Goal: Find specific page/section: Find specific page/section

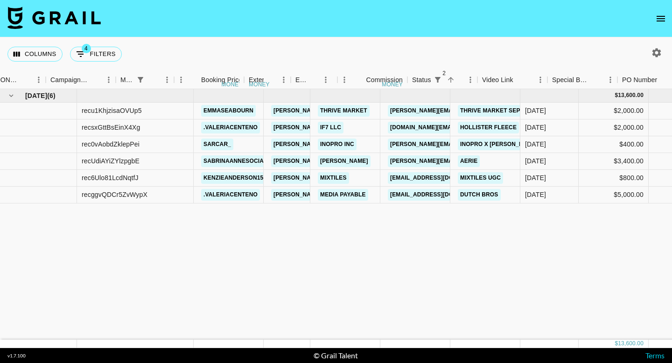
scroll to position [0, 404]
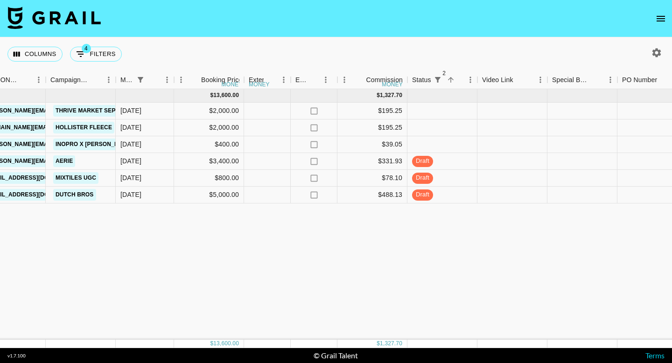
click at [664, 14] on icon "open drawer" at bounding box center [660, 18] width 11 height 11
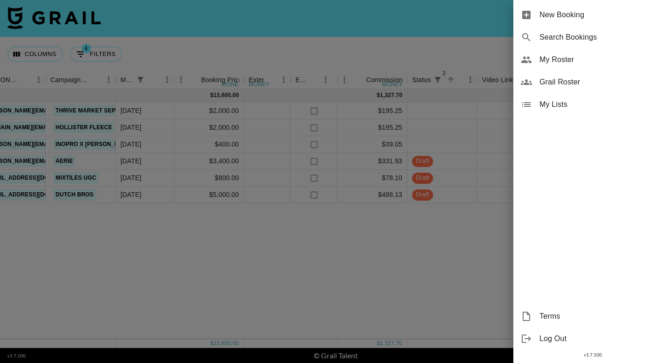
click at [557, 81] on span "Grail Roster" at bounding box center [601, 81] width 125 height 11
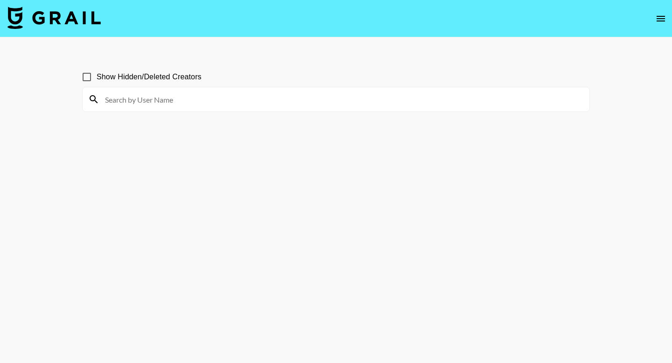
click at [118, 100] on input at bounding box center [341, 99] width 484 height 15
type input "animalcrackerdoug"
drag, startPoint x: 160, startPoint y: 101, endPoint x: 95, endPoint y: 100, distance: 64.8
click at [95, 100] on div "animalcrackerdoug" at bounding box center [336, 99] width 507 height 24
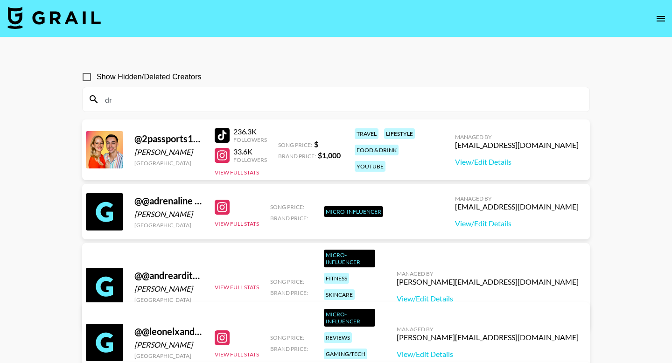
type input "d"
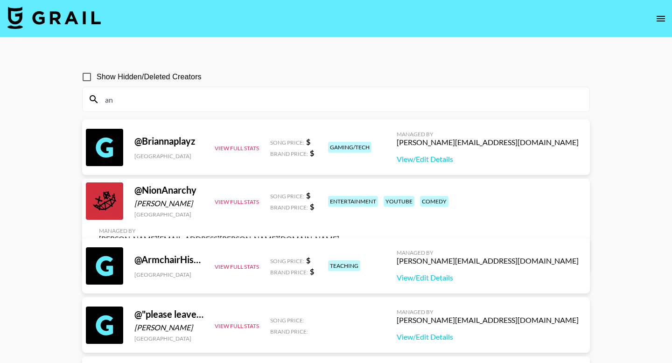
type input "a"
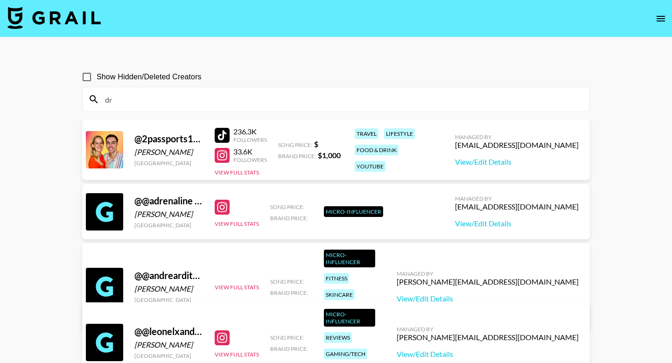
type input "d"
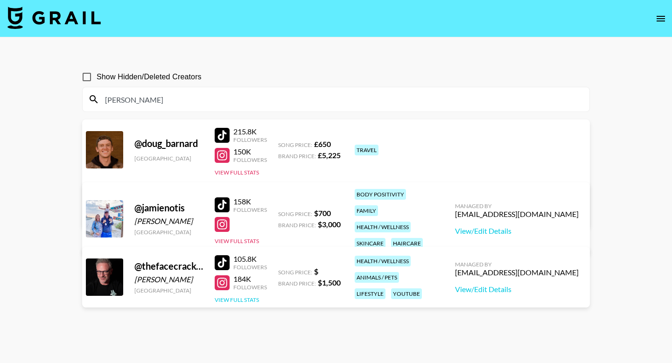
type input "[PERSON_NAME]"
click at [249, 297] on button "View Full Stats" at bounding box center [237, 299] width 44 height 7
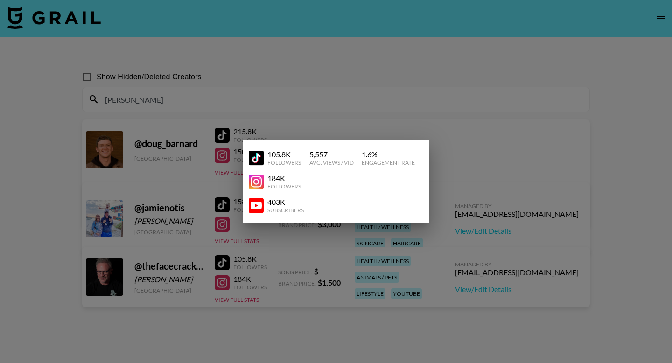
click at [257, 204] on img at bounding box center [256, 205] width 15 height 15
click at [312, 86] on div at bounding box center [336, 181] width 672 height 363
